Goal: Transaction & Acquisition: Register for event/course

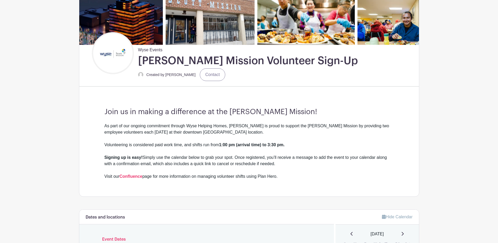
scroll to position [68, 0]
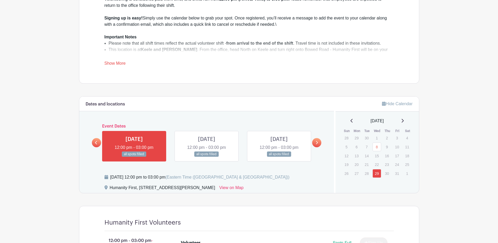
scroll to position [263, 0]
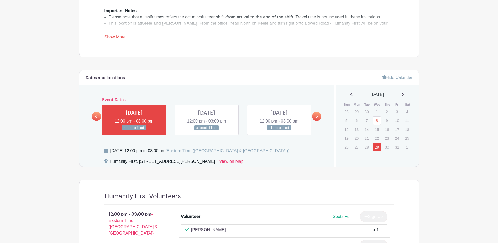
click at [408, 94] on div "[DATE]" at bounding box center [377, 94] width 71 height 6
click at [406, 95] on div "[DATE]" at bounding box center [377, 94] width 71 height 6
click at [404, 94] on icon at bounding box center [402, 94] width 3 height 4
click at [376, 132] on link "12" at bounding box center [377, 129] width 9 height 9
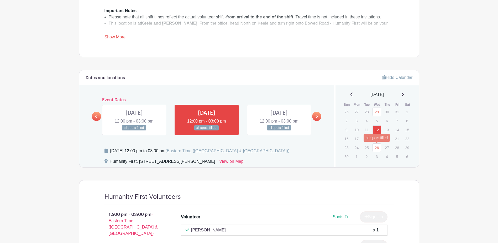
click at [375, 148] on link "26" at bounding box center [377, 147] width 9 height 9
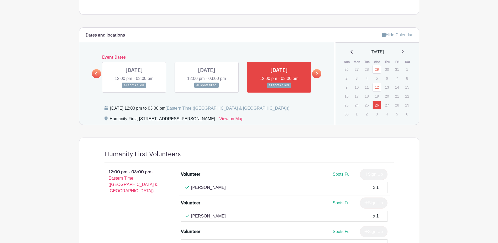
scroll to position [315, 0]
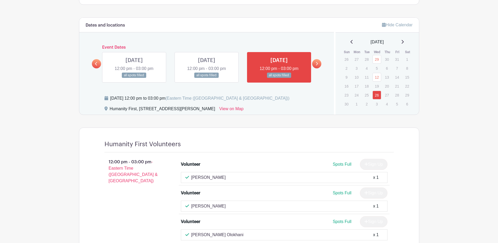
click at [404, 42] on icon at bounding box center [402, 42] width 3 height 4
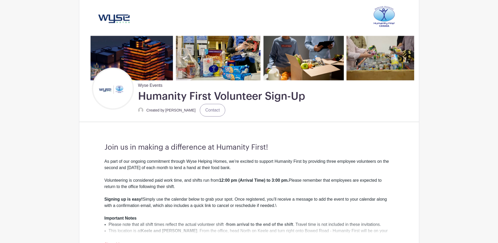
scroll to position [0, 0]
